Goal: Task Accomplishment & Management: Manage account settings

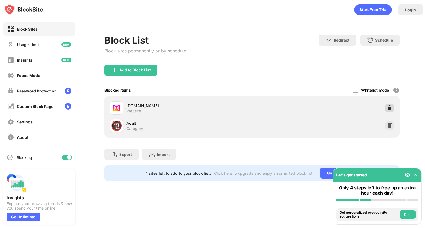
click at [391, 110] on img at bounding box center [390, 108] width 6 height 6
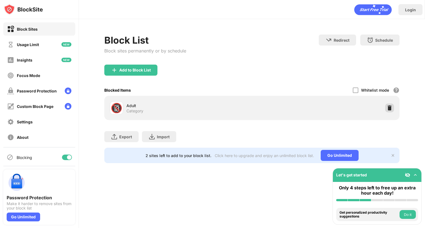
click at [389, 110] on img at bounding box center [390, 108] width 6 height 6
